Goal: Information Seeking & Learning: Understand process/instructions

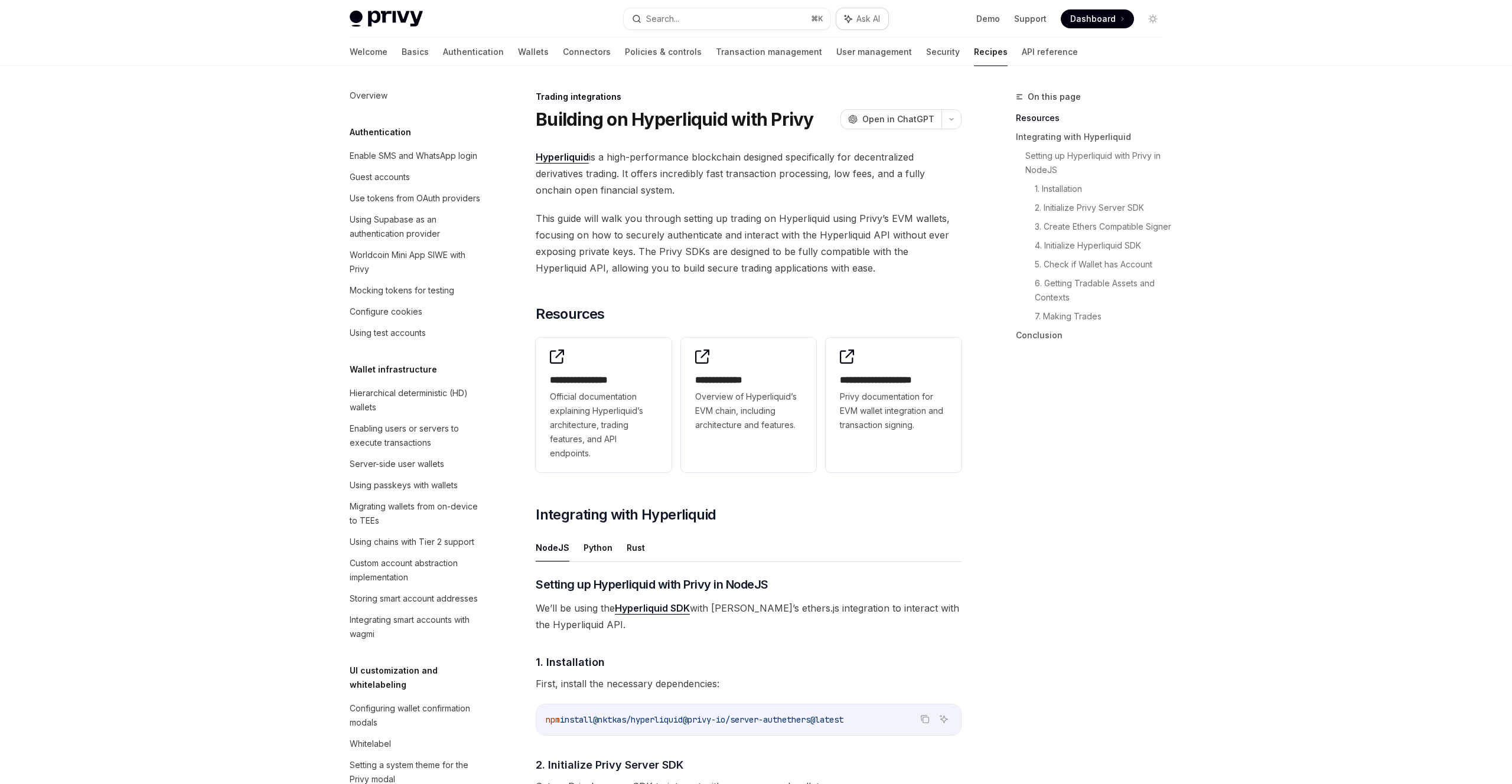
scroll to position [942, 0]
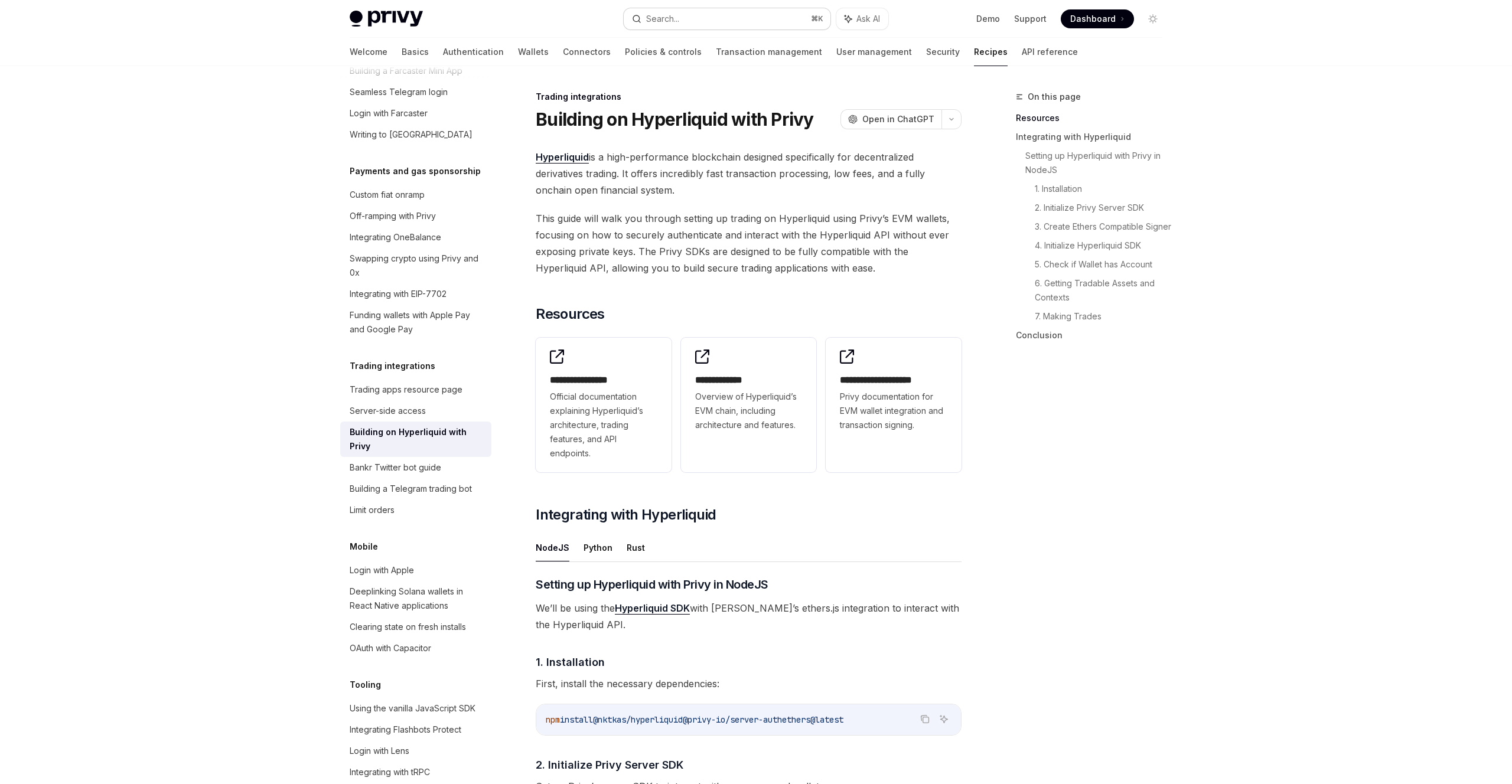
click at [754, 19] on button "Search... ⌘ K" at bounding box center [727, 19] width 206 height 21
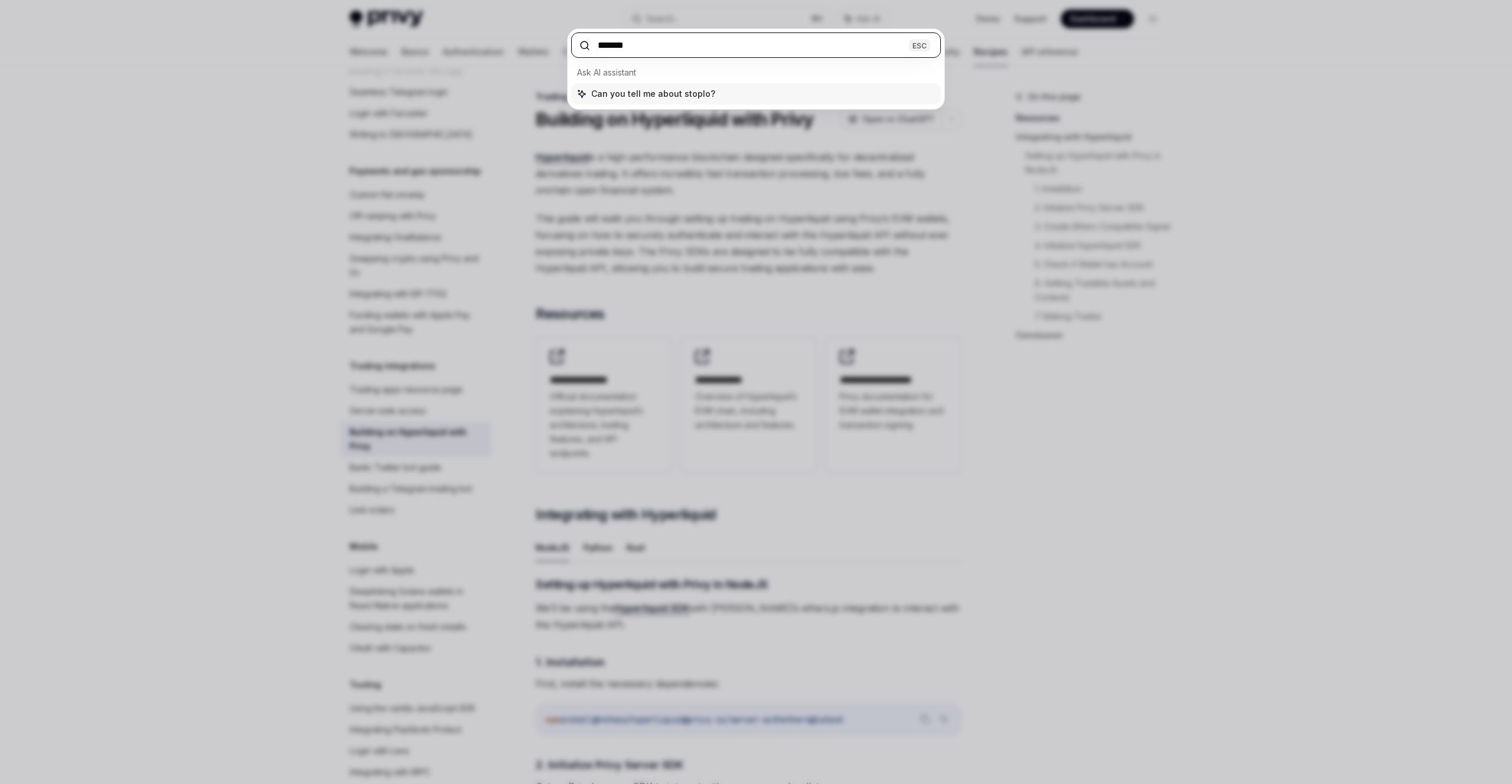
type input "********"
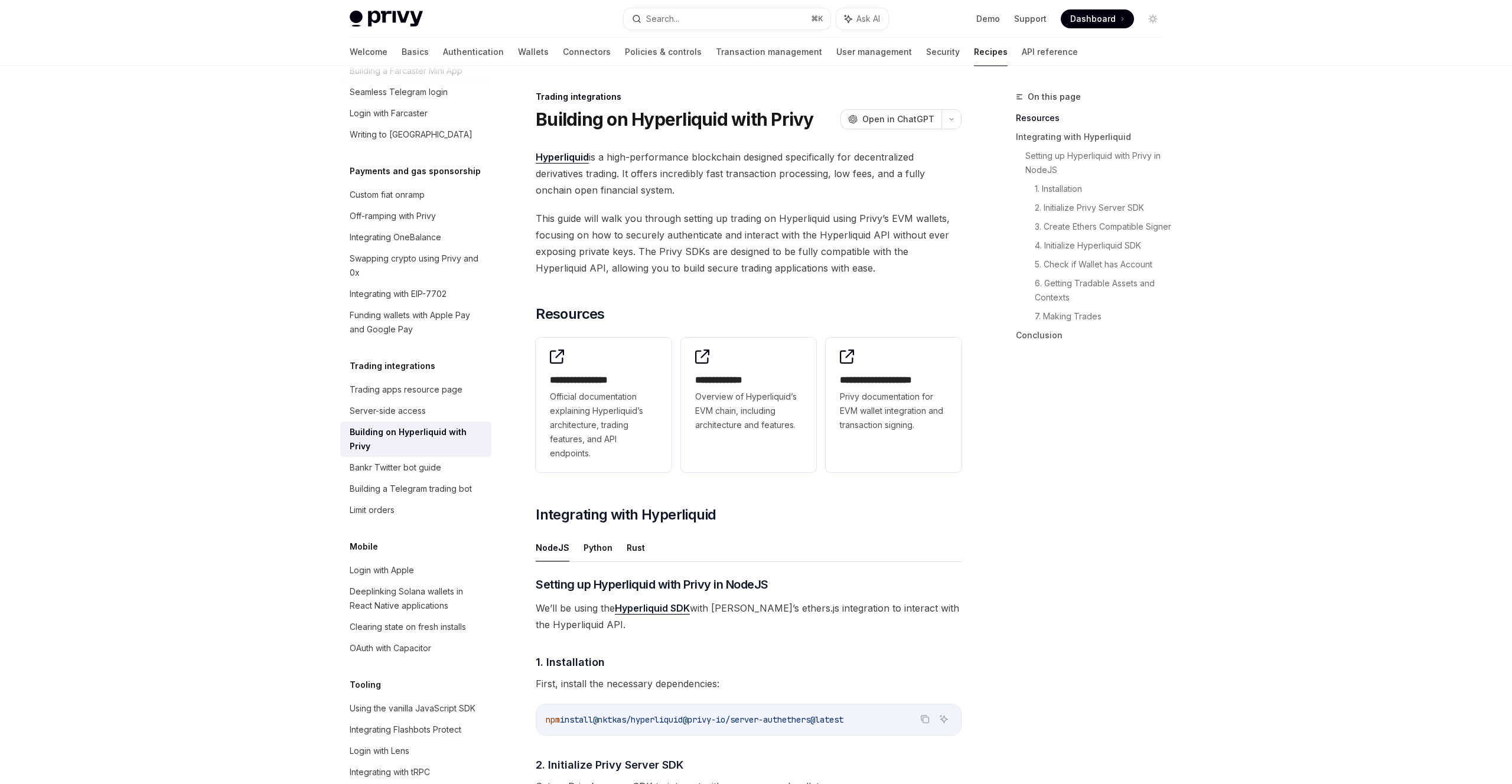
type textarea "*"
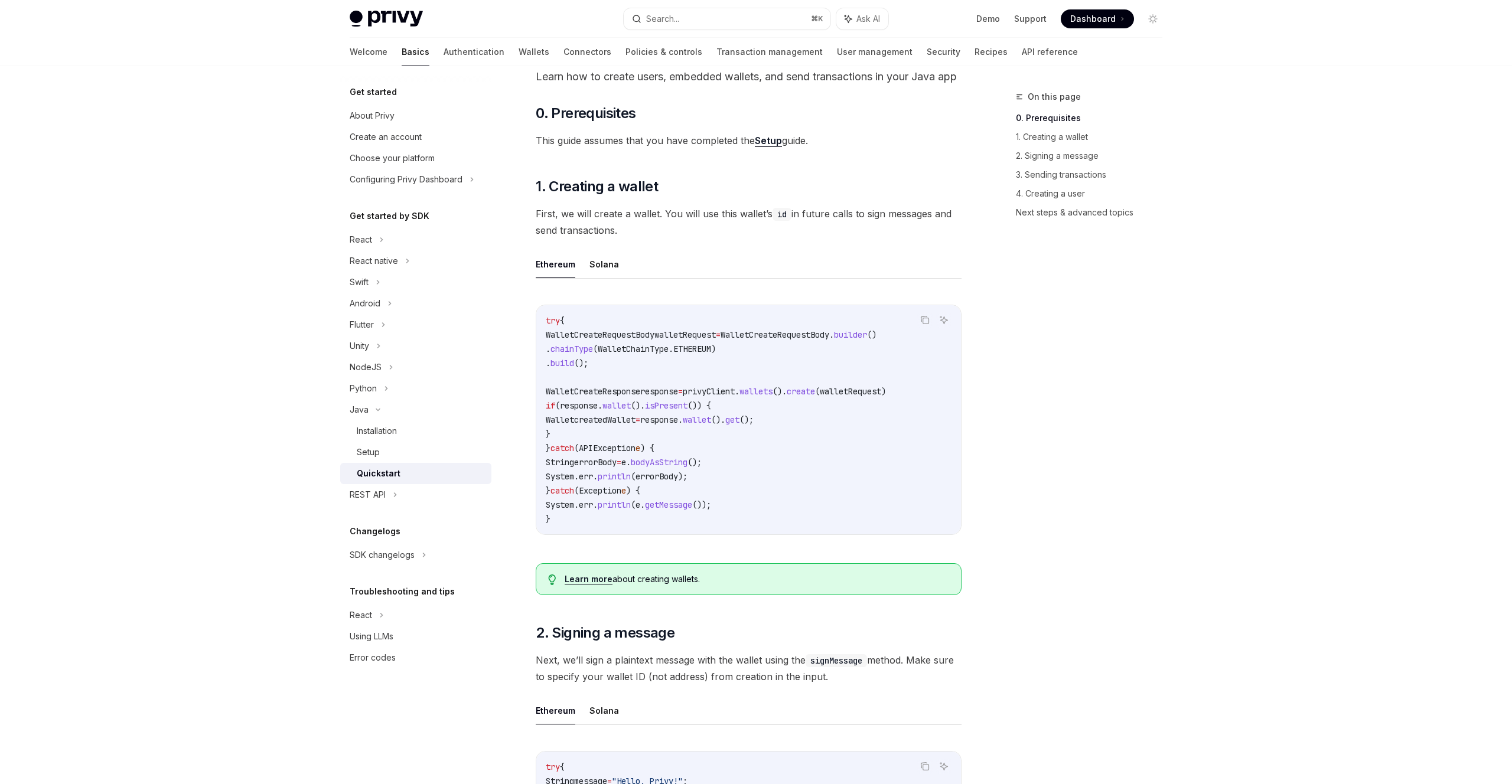
click at [701, 339] on span "walletRequest" at bounding box center [685, 334] width 62 height 11
drag, startPoint x: 701, startPoint y: 355, endPoint x: 801, endPoint y: 358, distance: 100.0
click at [784, 357] on code "try { WalletCreateRequestBody walletRequest = WalletCreateRequestBody . builder…" at bounding box center [748, 419] width 405 height 212
click at [817, 360] on code "try { WalletCreateRequestBody walletRequest = WalletCreateRequestBody . builder…" at bounding box center [748, 419] width 405 height 212
click at [816, 339] on span "WalletCreateRequestBody" at bounding box center [775, 334] width 109 height 11
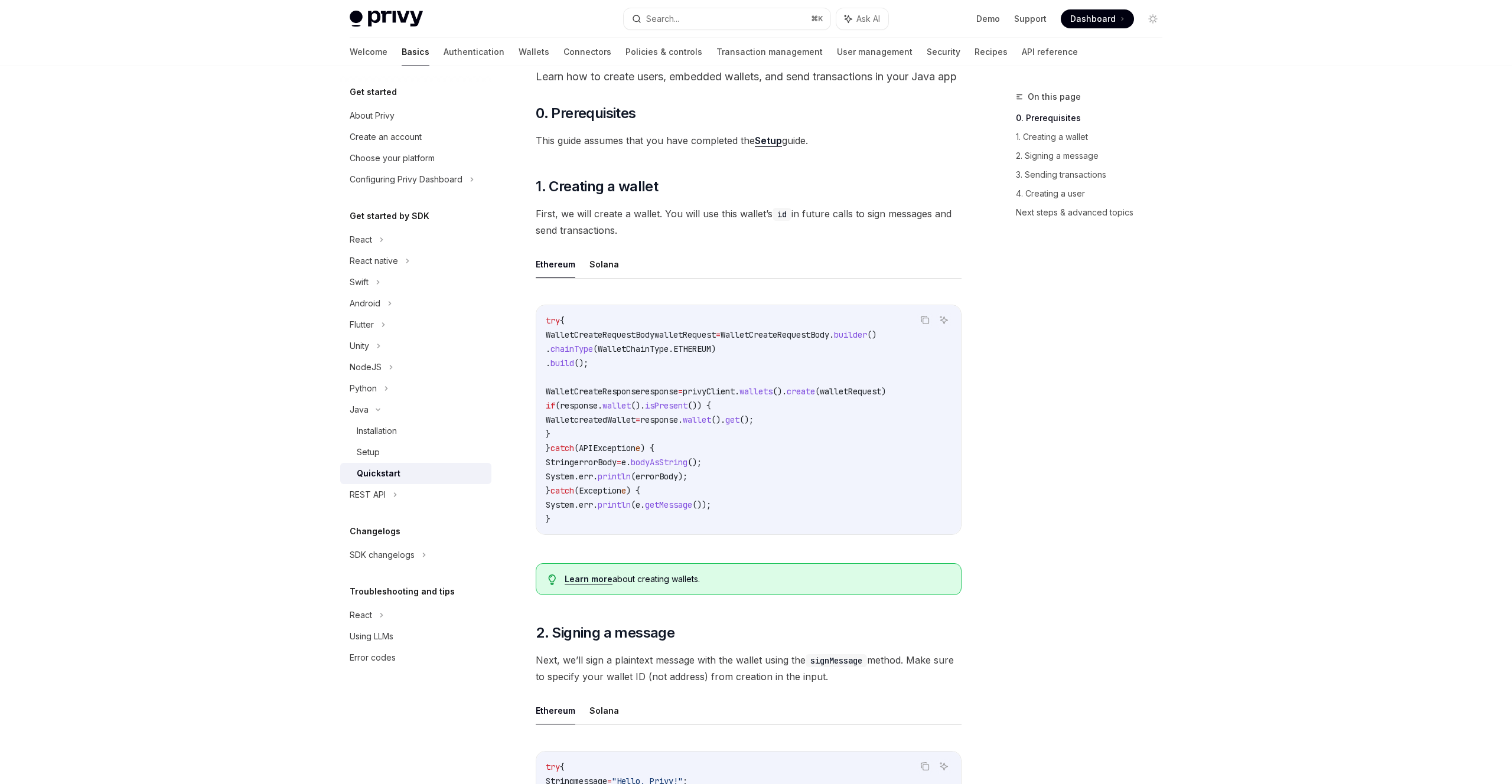
click at [816, 339] on span "WalletCreateRequestBody" at bounding box center [775, 334] width 109 height 11
click at [832, 383] on code "try { WalletCreateRequestBody walletRequest = WalletCreateRequestBody . builder…" at bounding box center [748, 419] width 405 height 212
click at [833, 383] on code "try { WalletCreateRequestBody walletRequest = WalletCreateRequestBody . builder…" at bounding box center [748, 419] width 405 height 212
click at [653, 226] on span "First, we will create a wallet. You will use this wallet’s id in future calls t…" at bounding box center [748, 222] width 426 height 33
drag, startPoint x: 653, startPoint y: 226, endPoint x: 746, endPoint y: 233, distance: 93.3
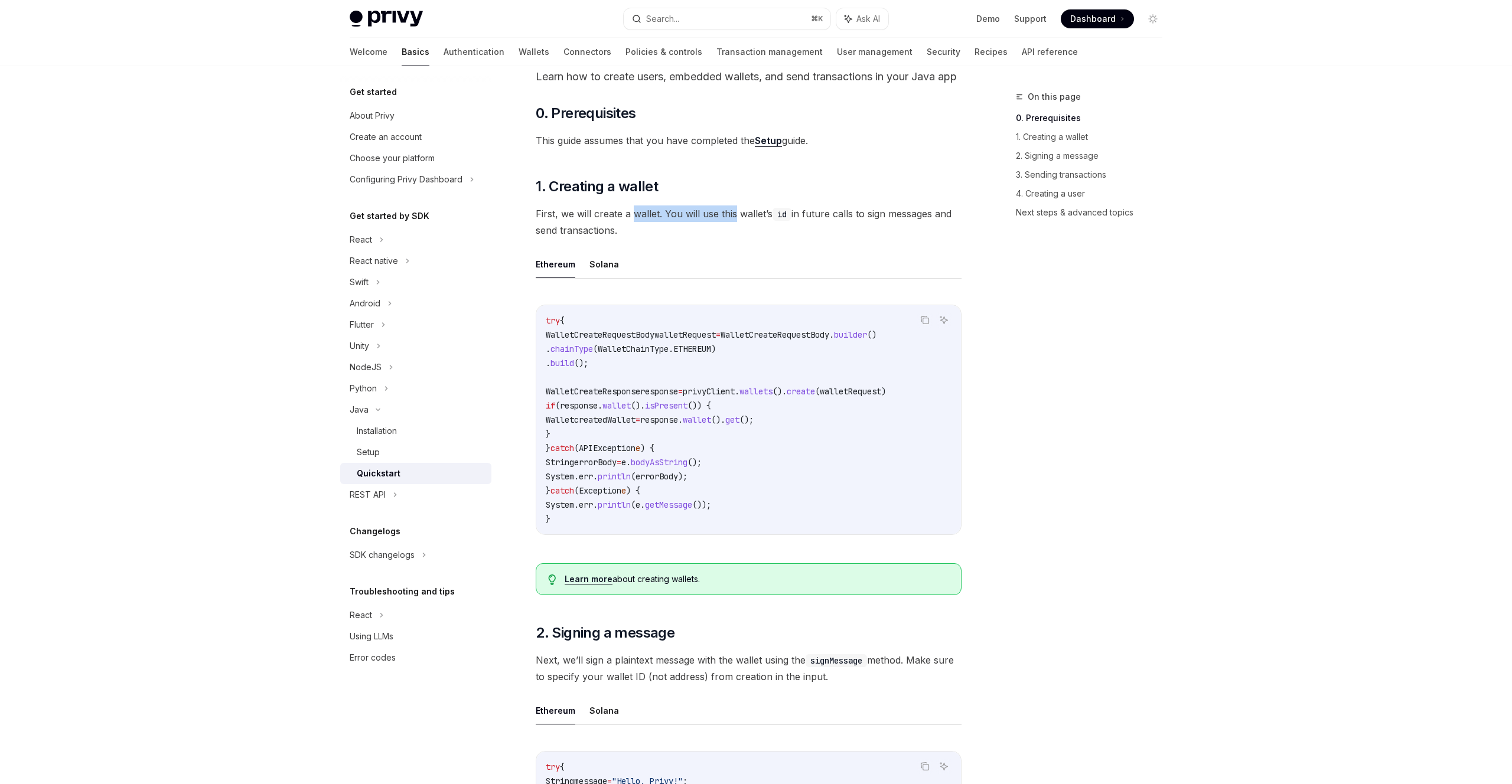
click at [740, 233] on span "First, we will create a wallet. You will use this wallet’s id in future calls t…" at bounding box center [748, 222] width 426 height 33
click at [746, 233] on span "First, we will create a wallet. You will use this wallet’s id in future calls t…" at bounding box center [748, 222] width 426 height 33
click at [687, 236] on span "First, we will create a wallet. You will use this wallet’s id in future calls t…" at bounding box center [748, 222] width 426 height 33
drag, startPoint x: 709, startPoint y: 236, endPoint x: 807, endPoint y: 238, distance: 98.0
click at [779, 237] on span "First, we will create a wallet. You will use this wallet’s id in future calls t…" at bounding box center [748, 222] width 426 height 33
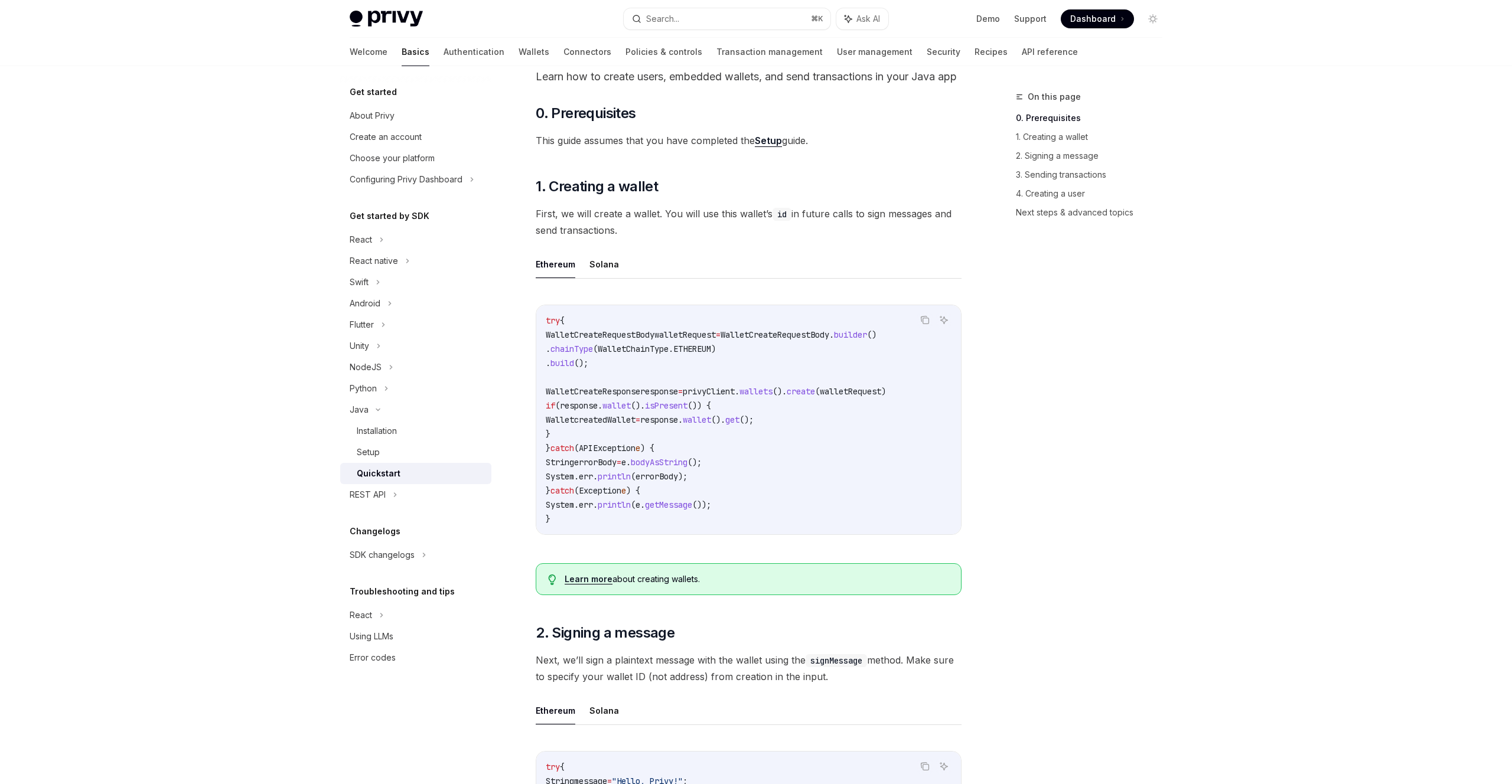
click at [827, 238] on span "First, we will create a wallet. You will use this wallet’s id in future calls t…" at bounding box center [748, 222] width 426 height 33
drag, startPoint x: 880, startPoint y: 238, endPoint x: 901, endPoint y: 249, distance: 23.7
click at [890, 238] on span "First, we will create a wallet. You will use this wallet’s id in future calls t…" at bounding box center [748, 222] width 426 height 33
click at [901, 238] on span "First, we will create a wallet. You will use this wallet’s id in future calls t…" at bounding box center [748, 222] width 426 height 33
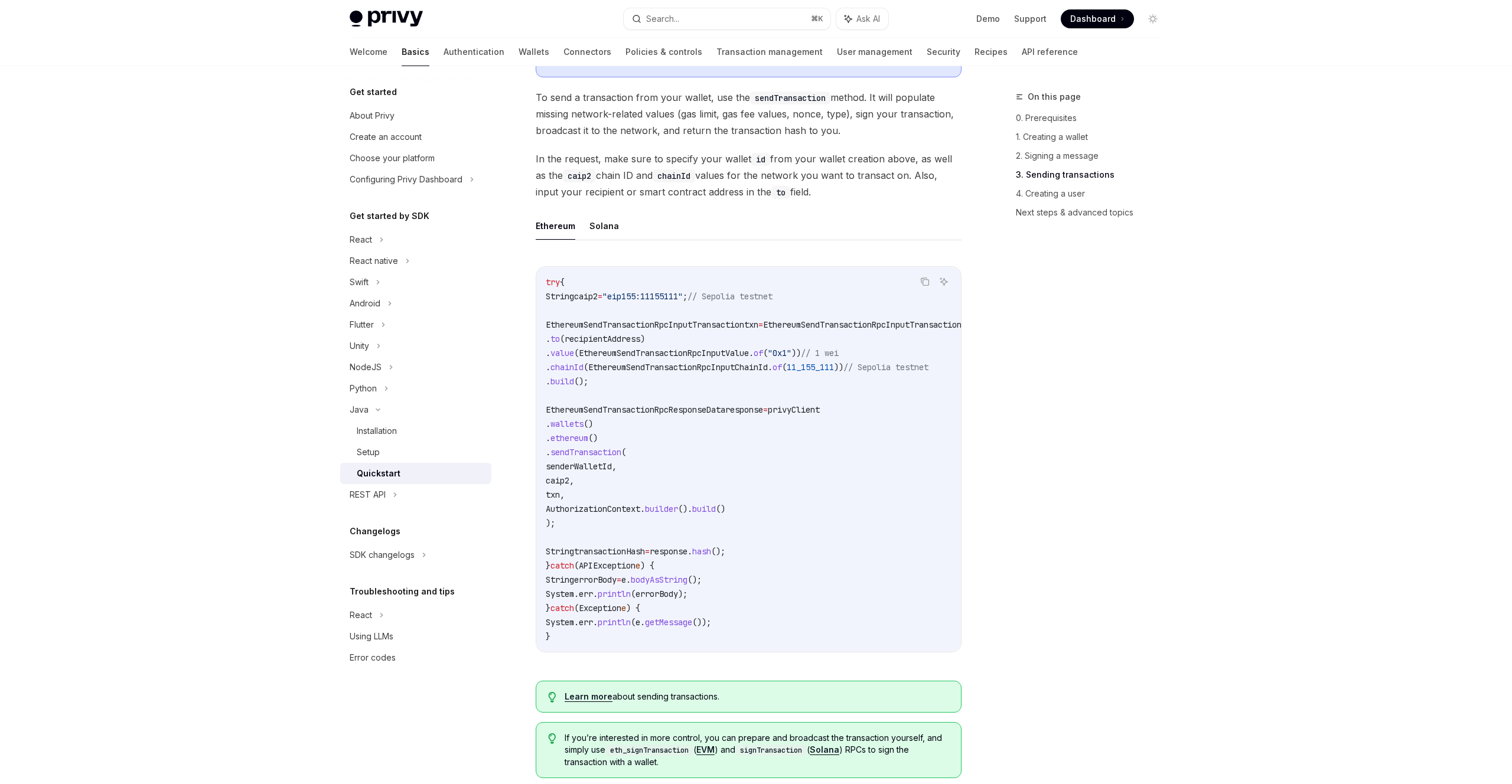
scroll to position [1210, 0]
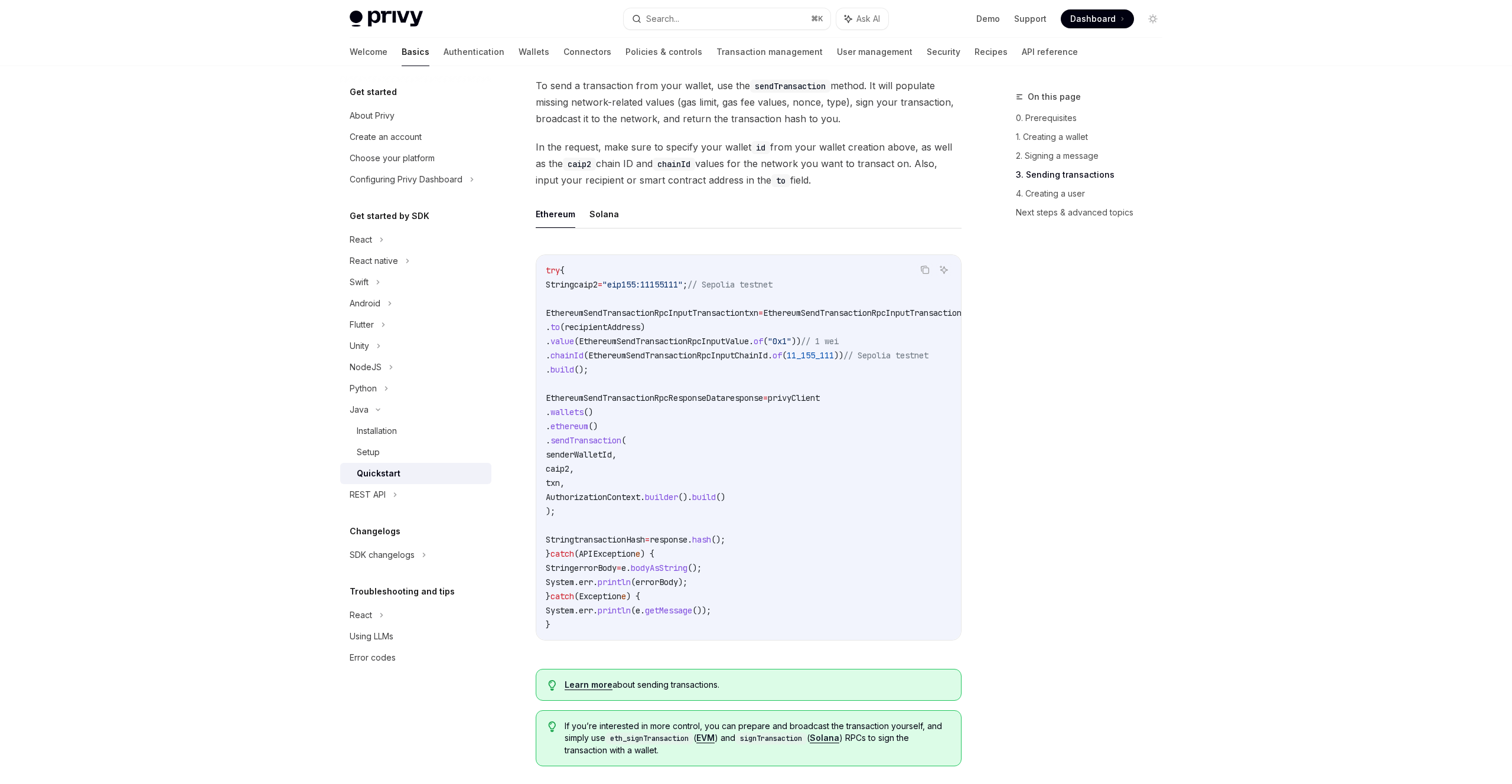
click at [728, 325] on code "try { String caip2 = "eip155:11155111" ; // Sepolia testnet EthereumSendTransac…" at bounding box center [790, 447] width 491 height 368
drag, startPoint x: 728, startPoint y: 325, endPoint x: 781, endPoint y: 358, distance: 62.4
click at [780, 358] on code "try { String caip2 = "eip155:11155111" ; // Sepolia testnet EthereumSendTransac…" at bounding box center [790, 447] width 491 height 368
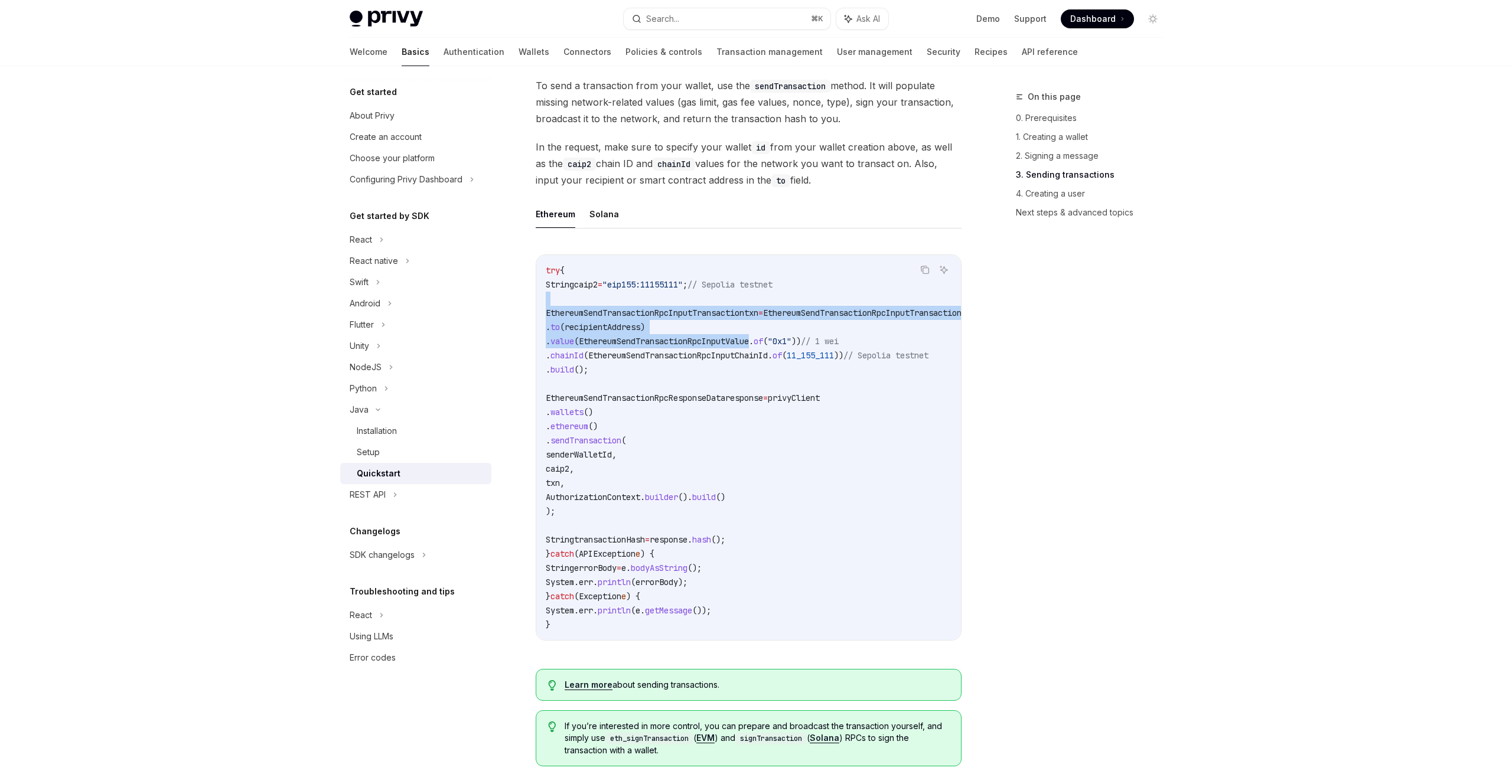
click at [749, 346] on span "EthereumSendTransactionRpcInputValue" at bounding box center [664, 340] width 170 height 11
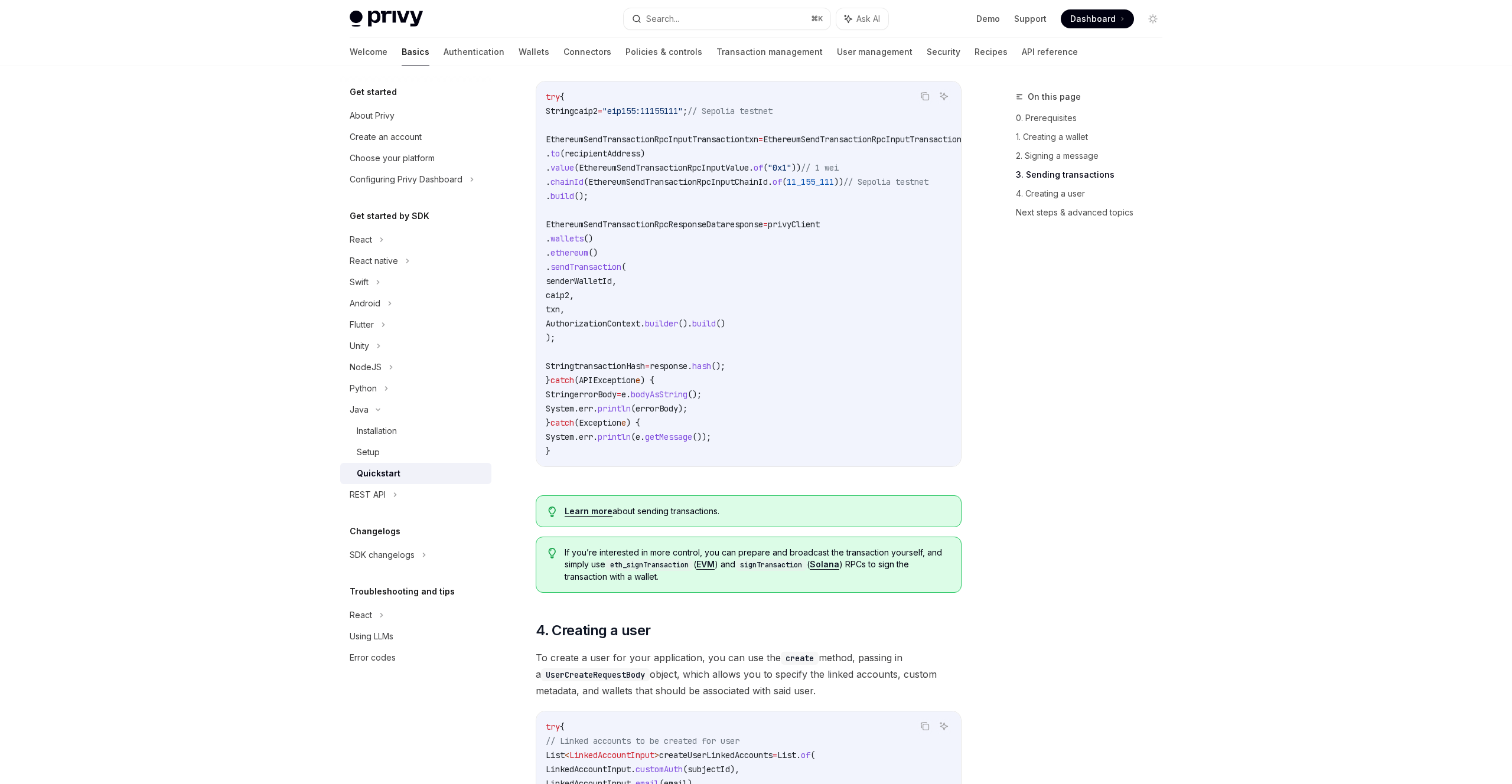
scroll to position [1612, 0]
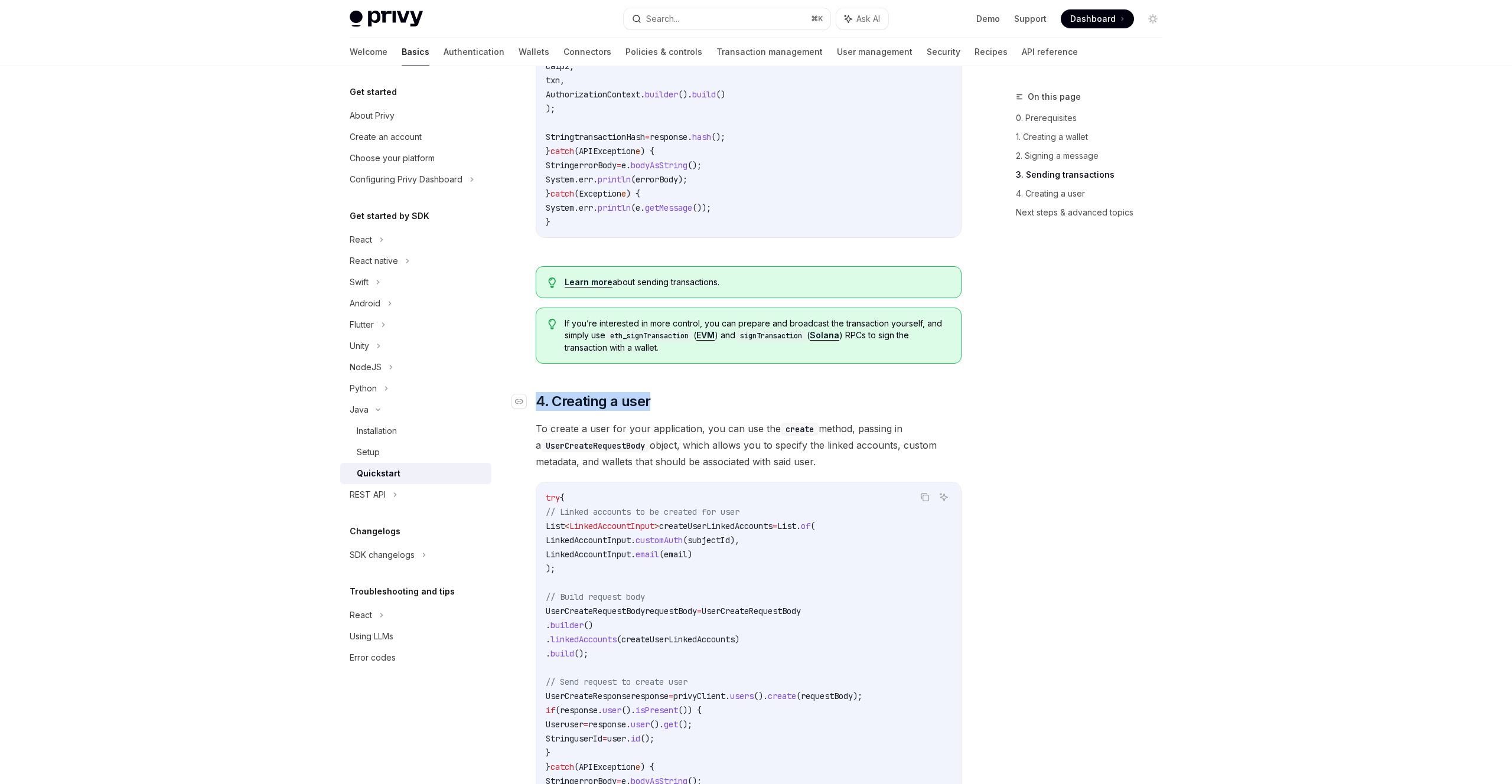
drag, startPoint x: 647, startPoint y: 402, endPoint x: 779, endPoint y: 434, distance: 135.8
click at [779, 411] on h2 "​ 4. Creating a user" at bounding box center [748, 401] width 426 height 19
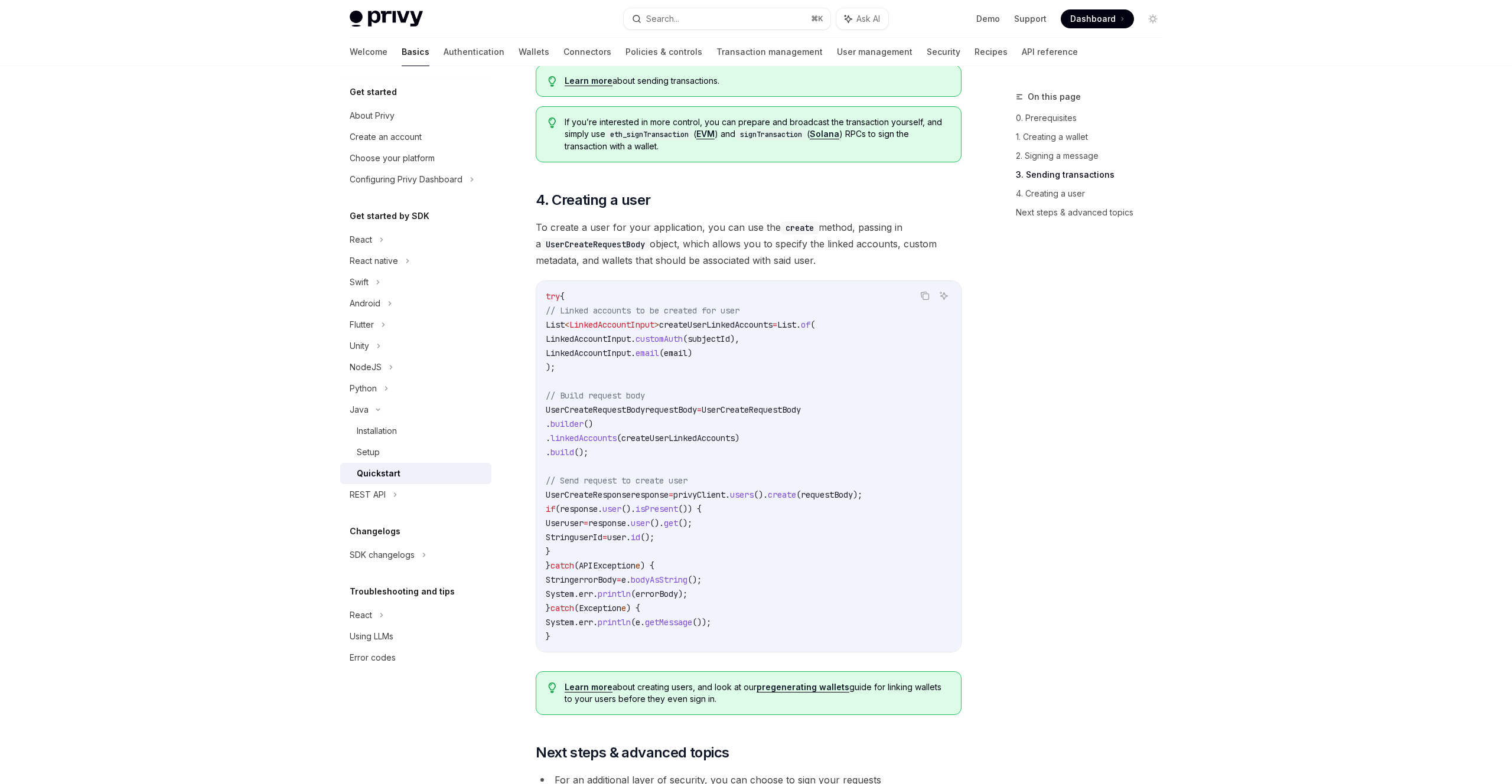
scroll to position [1993, 0]
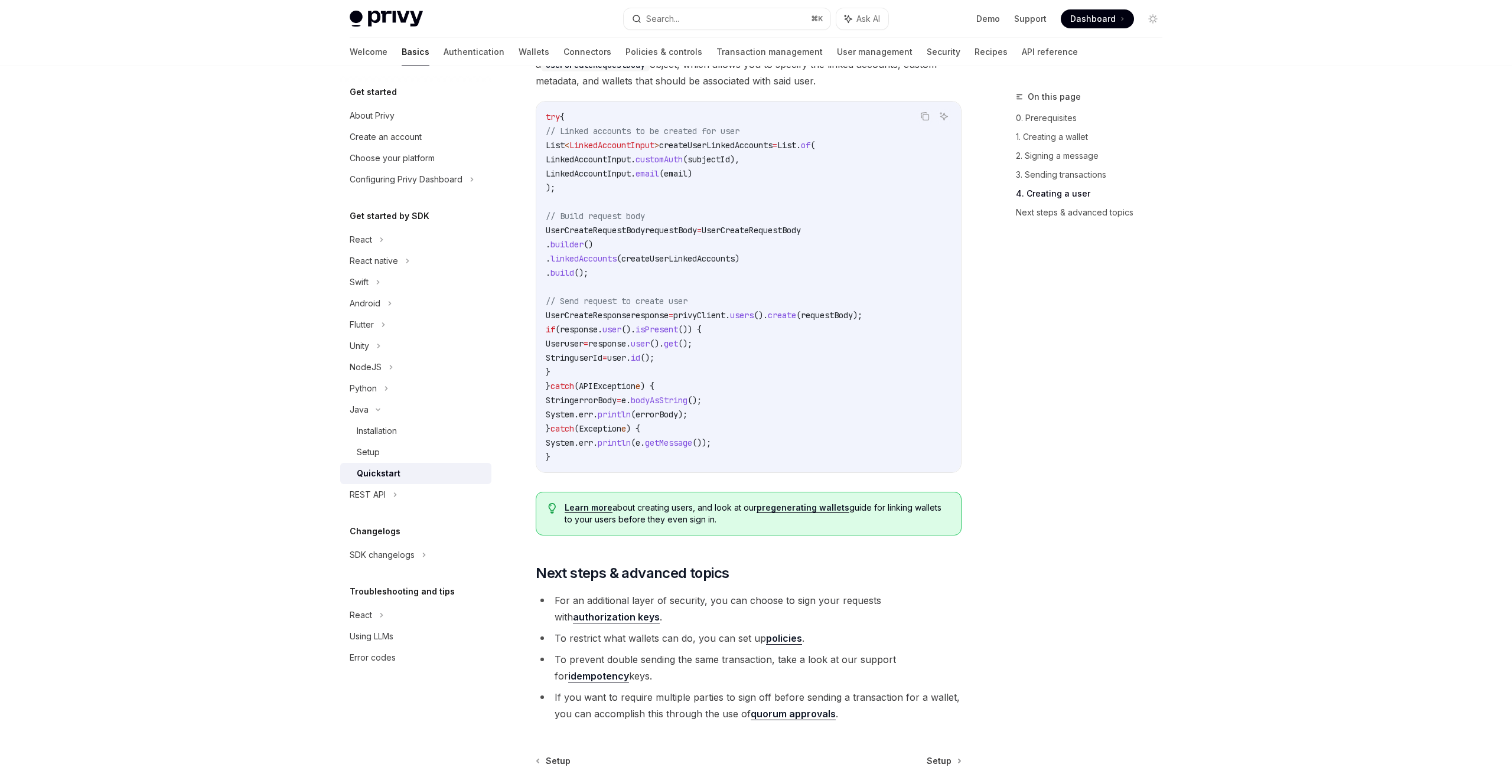
click at [631, 165] on span "LinkedAccountInput" at bounding box center [588, 159] width 85 height 11
drag, startPoint x: 632, startPoint y: 185, endPoint x: 837, endPoint y: 266, distance: 220.4
click at [821, 263] on code "try { // Linked accounts to be created for user List < LinkedAccountInput > cre…" at bounding box center [748, 286] width 405 height 354
click at [837, 266] on code "try { // Linked accounts to be created for user List < LinkedAccountInput > cre…" at bounding box center [748, 286] width 405 height 354
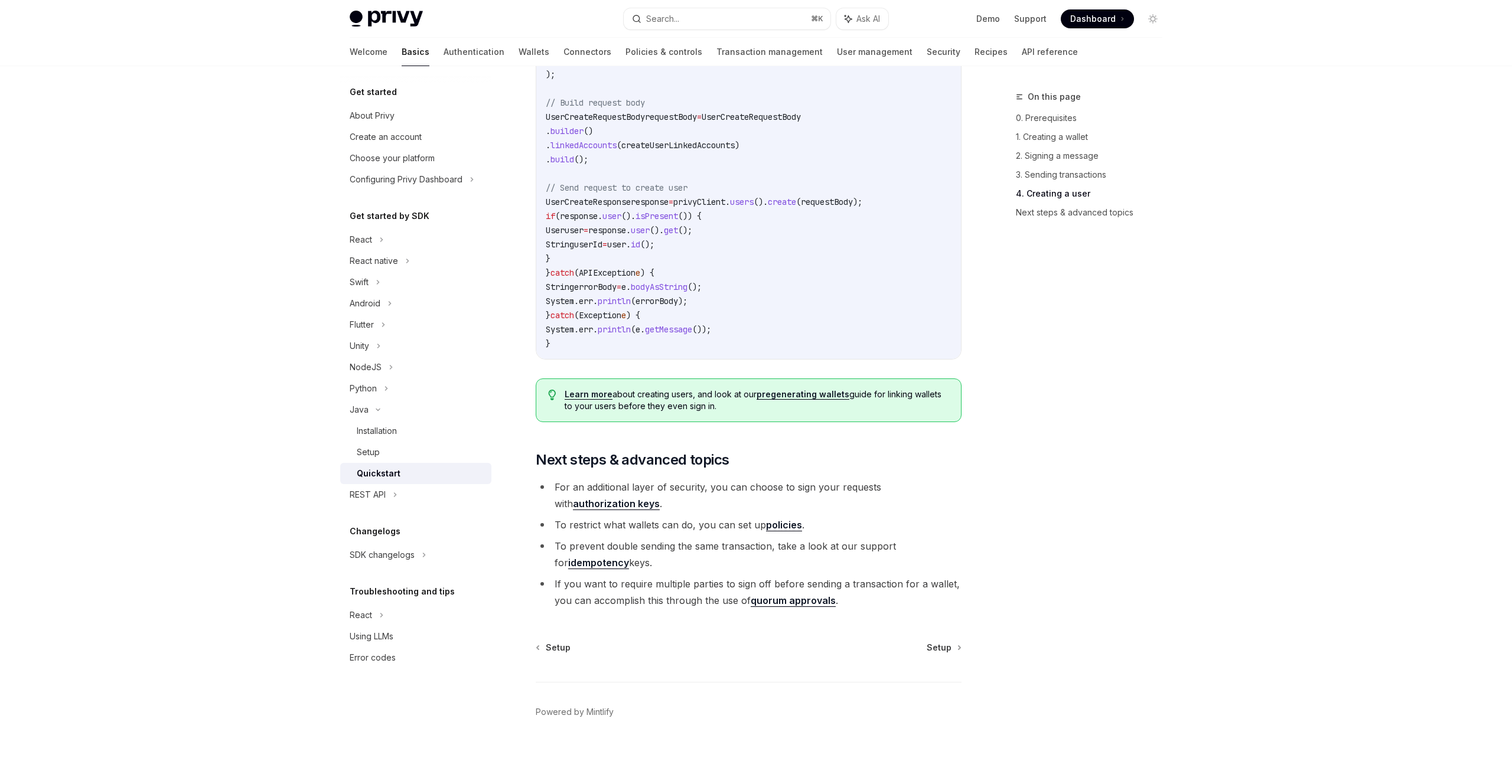
scroll to position [2132, 0]
click at [768, 22] on button "Search... ⌘ K" at bounding box center [727, 19] width 206 height 21
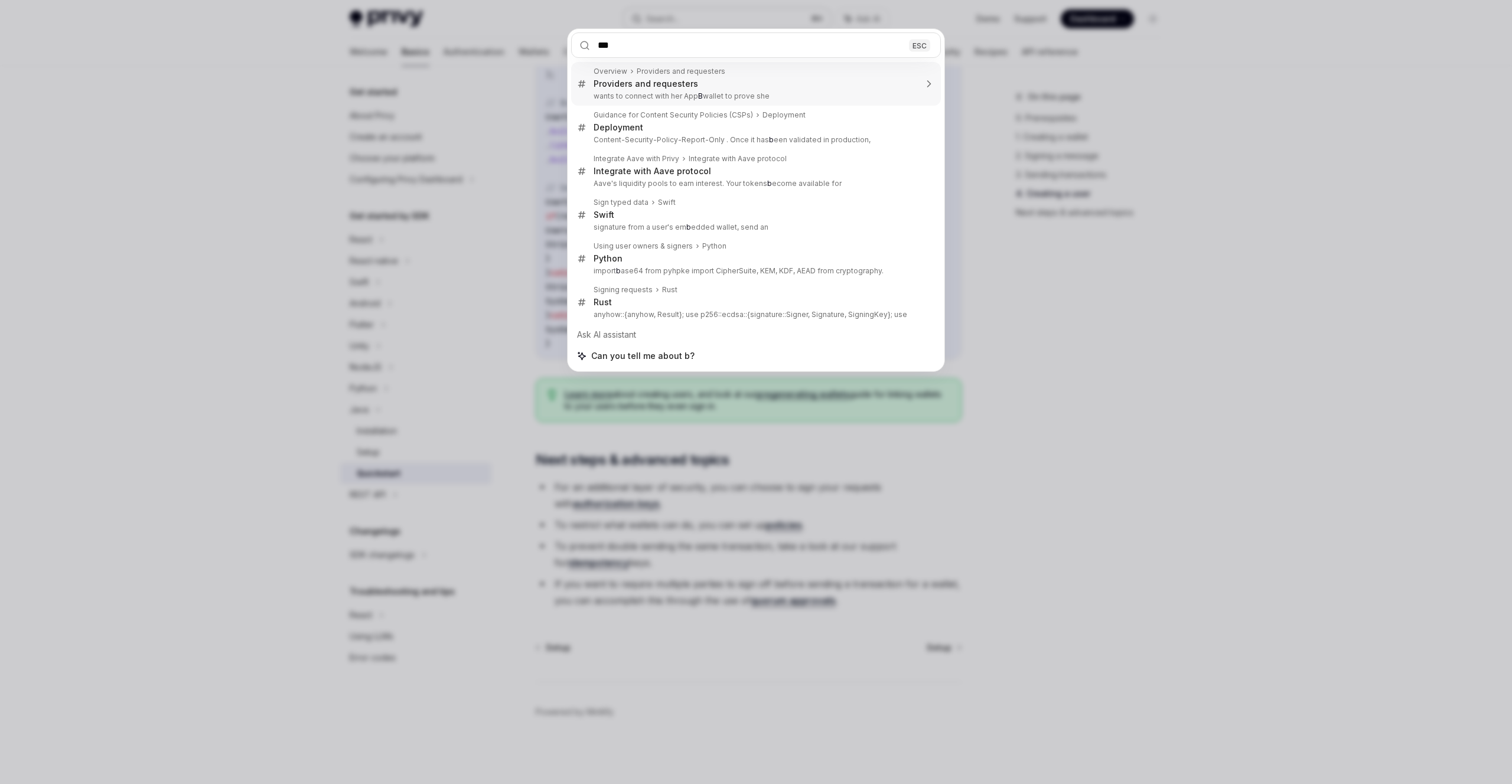
type input "***"
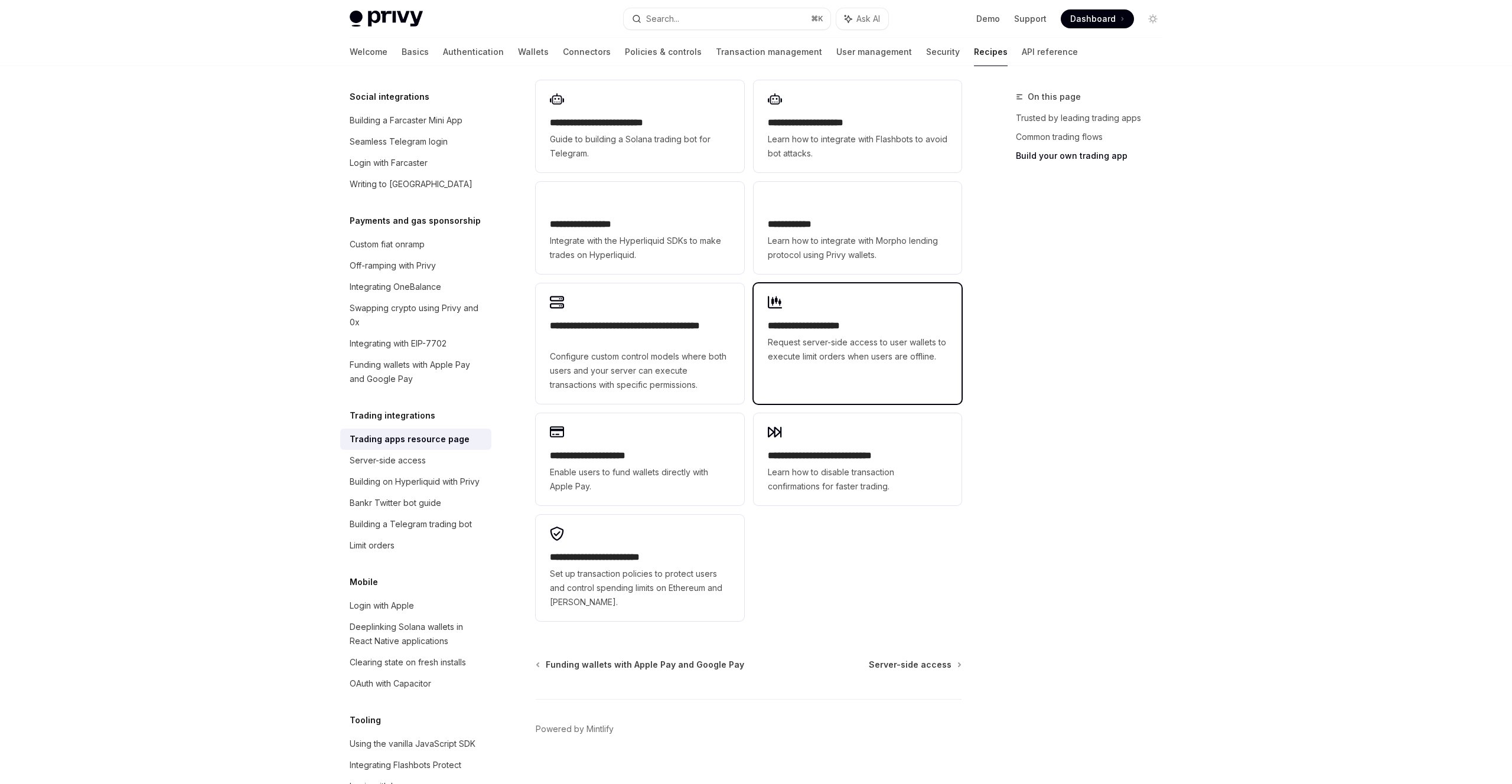
scroll to position [682, 0]
click at [839, 345] on span "Request server-side access to user wallets to execute limit orders when users a…" at bounding box center [858, 348] width 179 height 28
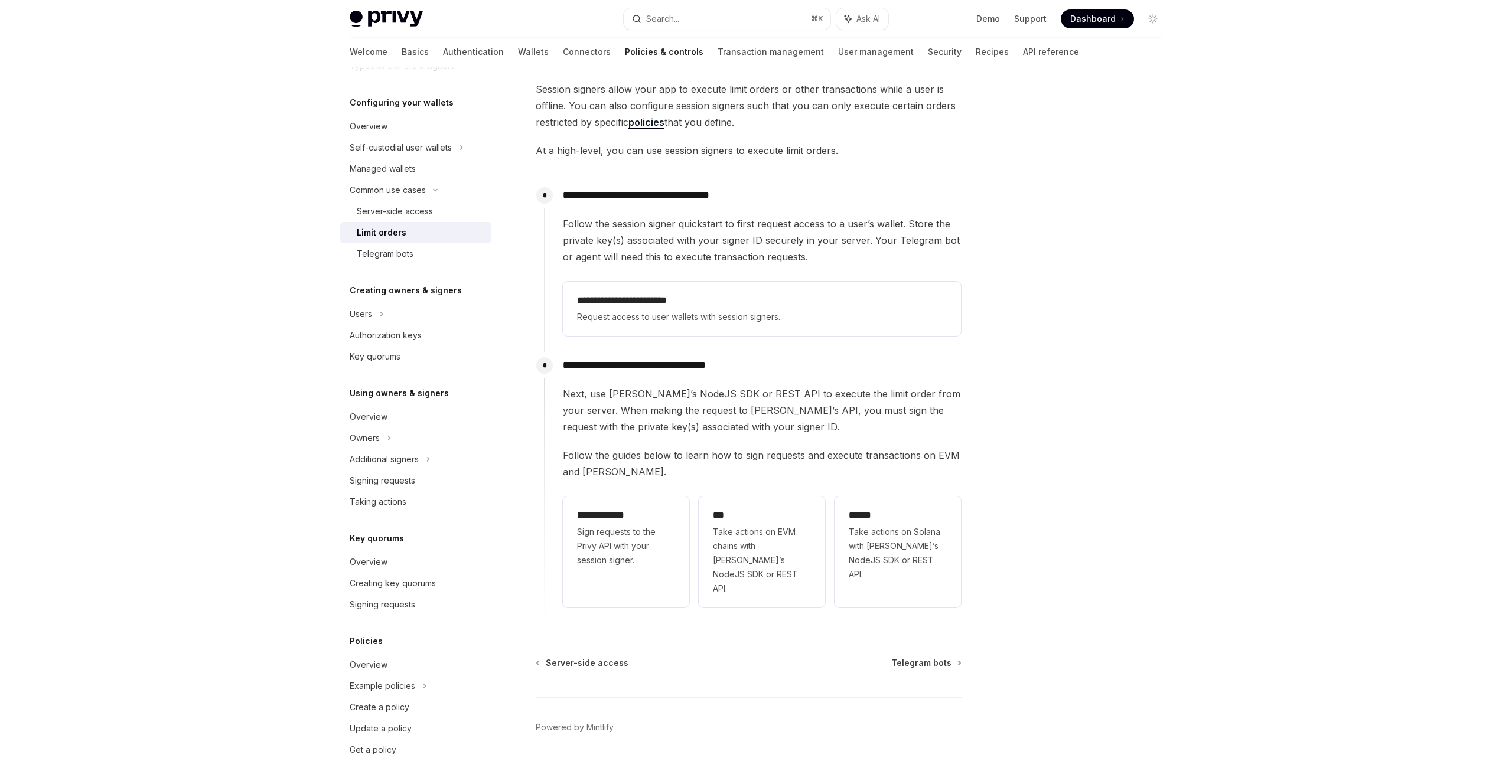
scroll to position [91, 0]
click at [746, 307] on div "**********" at bounding box center [761, 308] width 370 height 31
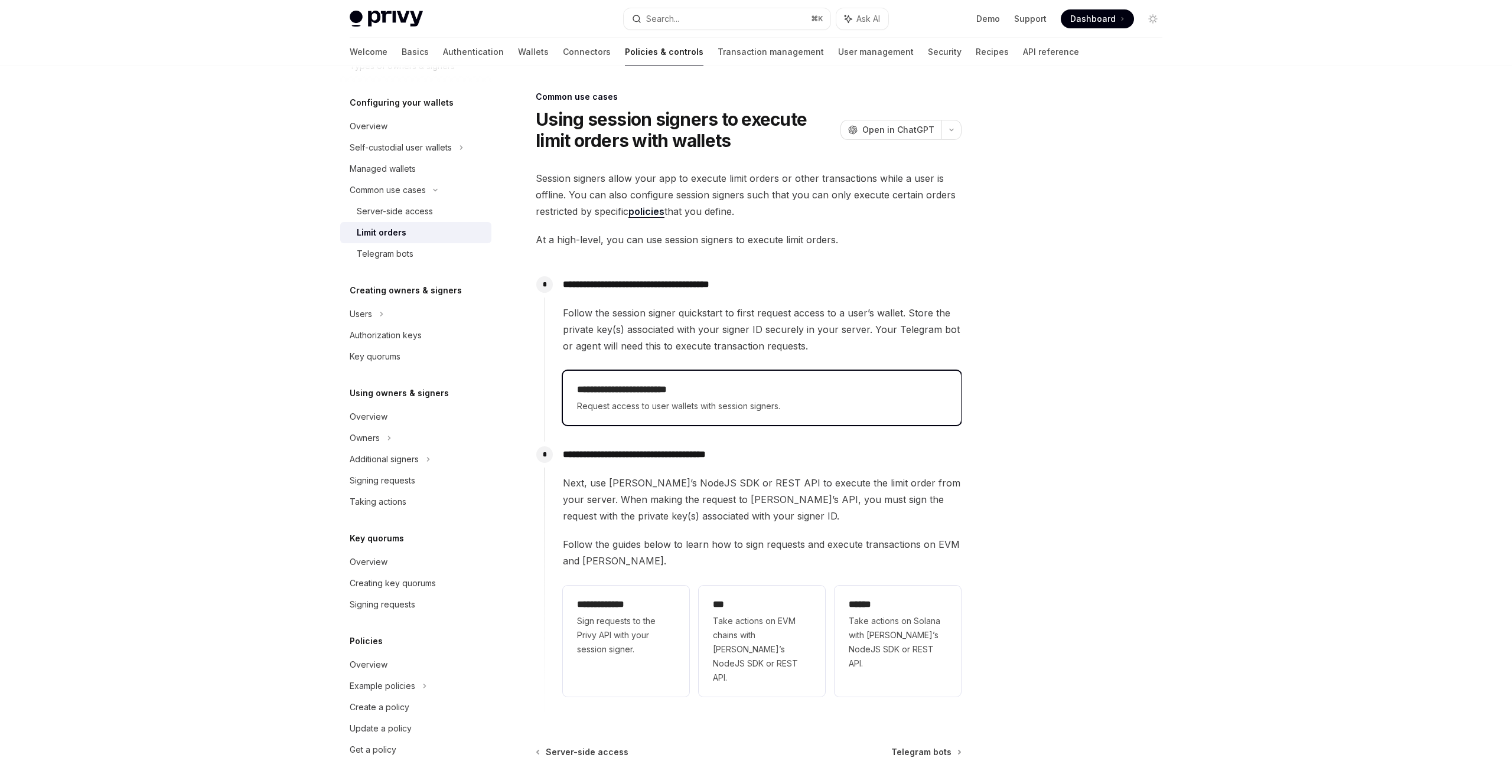
type textarea "*"
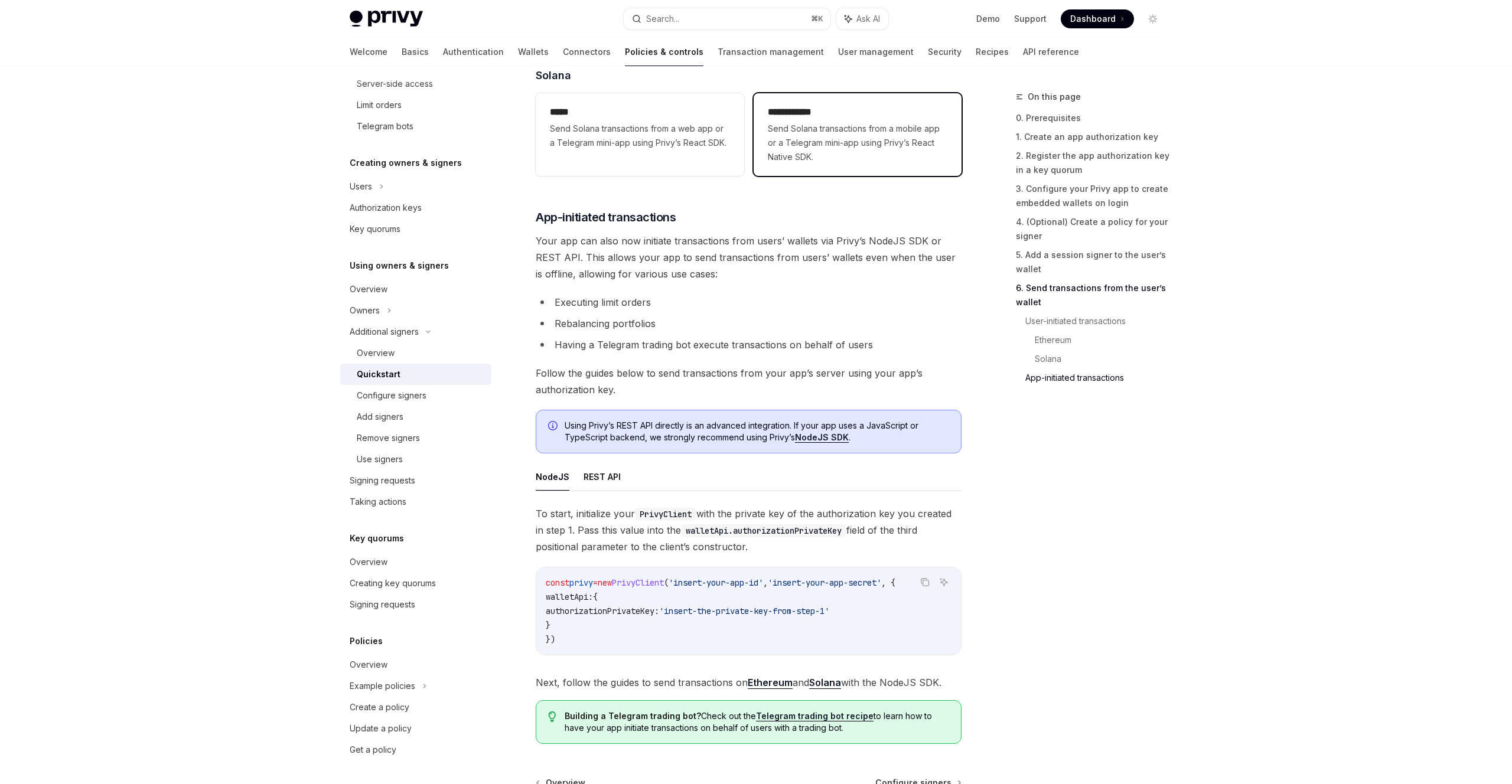
scroll to position [2812, 0]
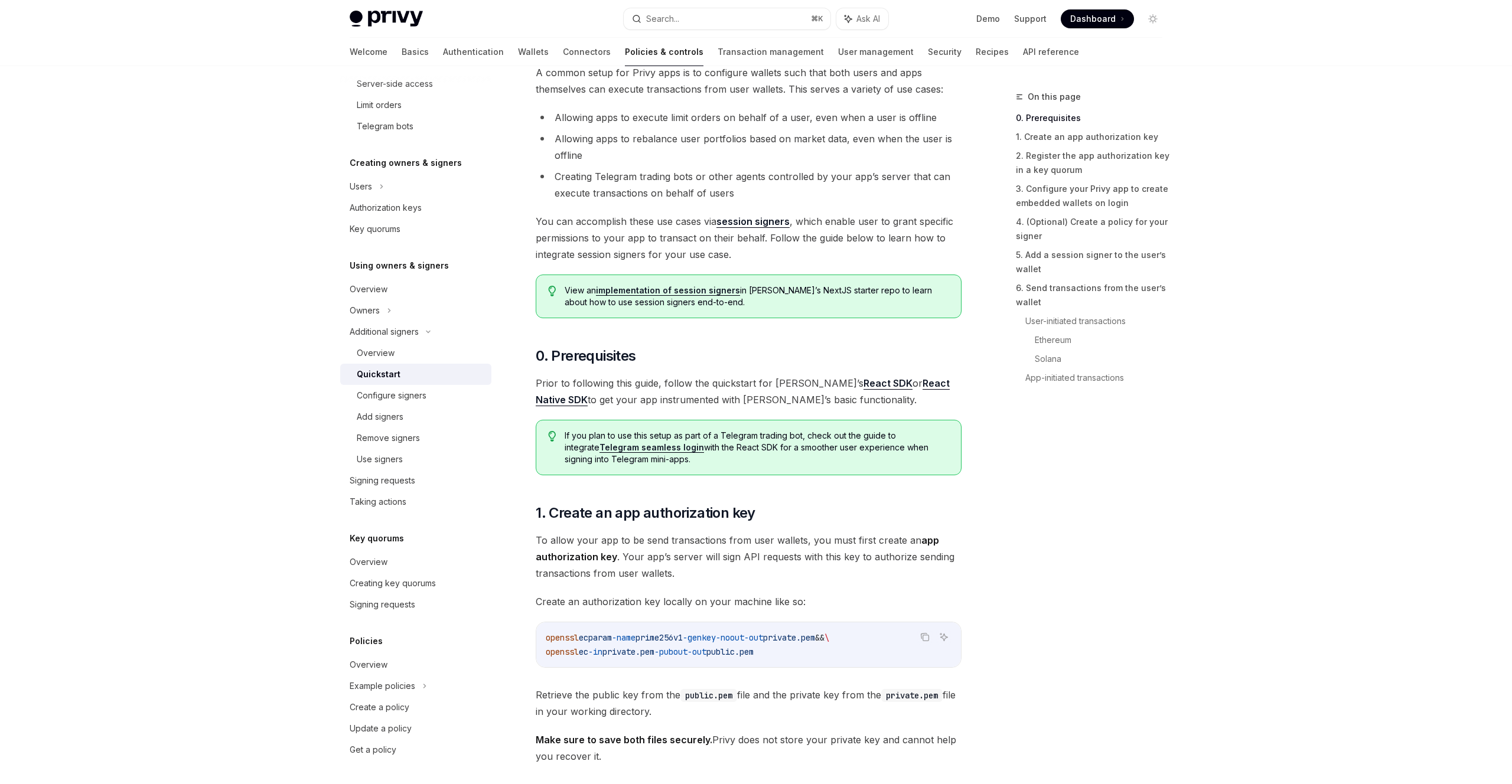
scroll to position [0, 0]
